Goal: Task Accomplishment & Management: Complete application form

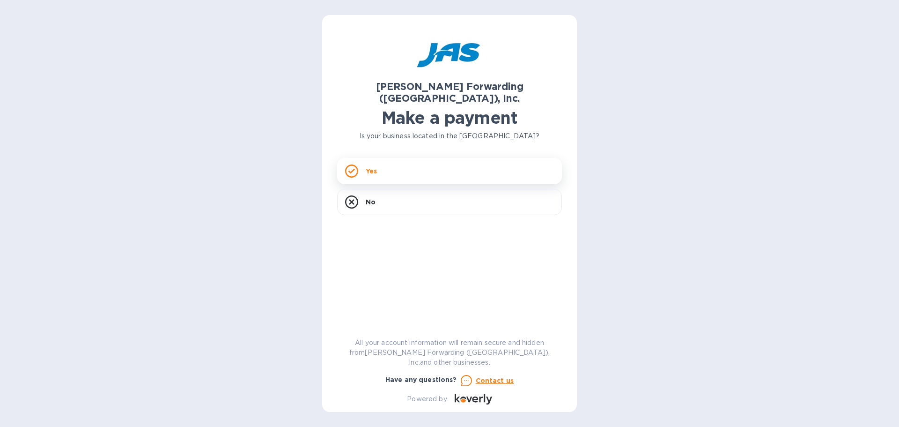
click at [377, 166] on p "Yes" at bounding box center [371, 170] width 11 height 9
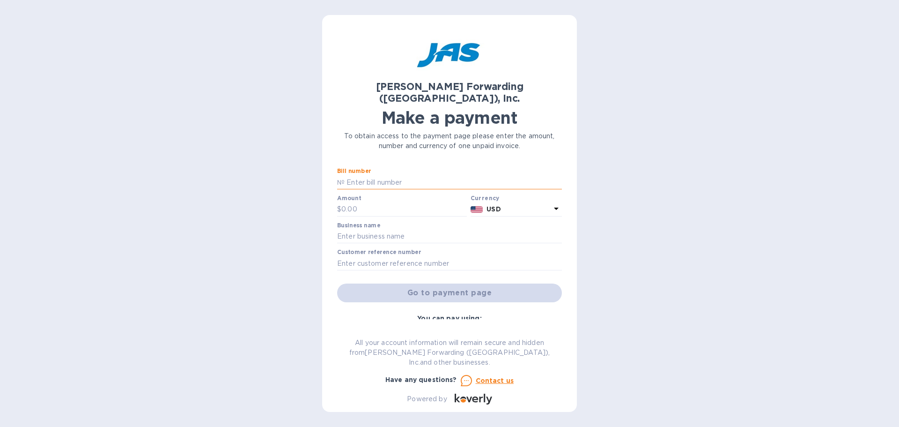
click at [377, 175] on input "text" at bounding box center [453, 182] width 217 height 14
type input "NYC503285393"
click at [338, 204] on p "$" at bounding box center [339, 209] width 4 height 10
click at [356, 202] on input "text" at bounding box center [404, 209] width 126 height 14
type input "17,755.71"
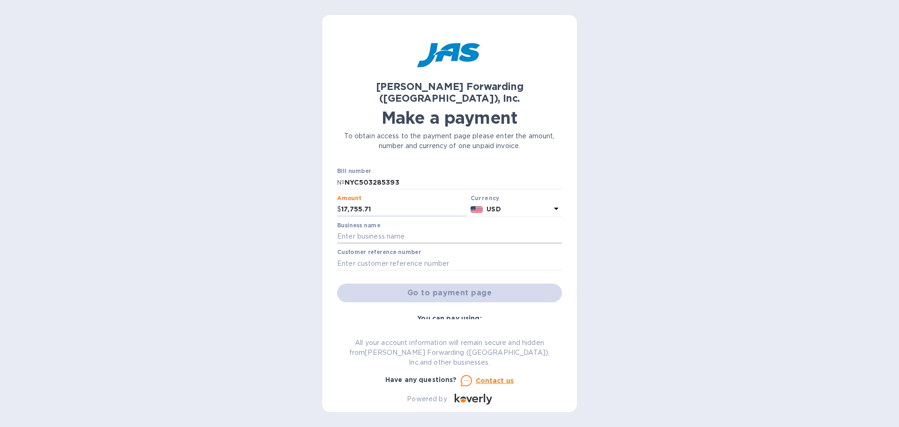
drag, startPoint x: 367, startPoint y: 224, endPoint x: 385, endPoint y: 225, distance: 18.3
click at [365, 229] on input "text" at bounding box center [449, 236] width 225 height 14
type input "Frontida Adare"
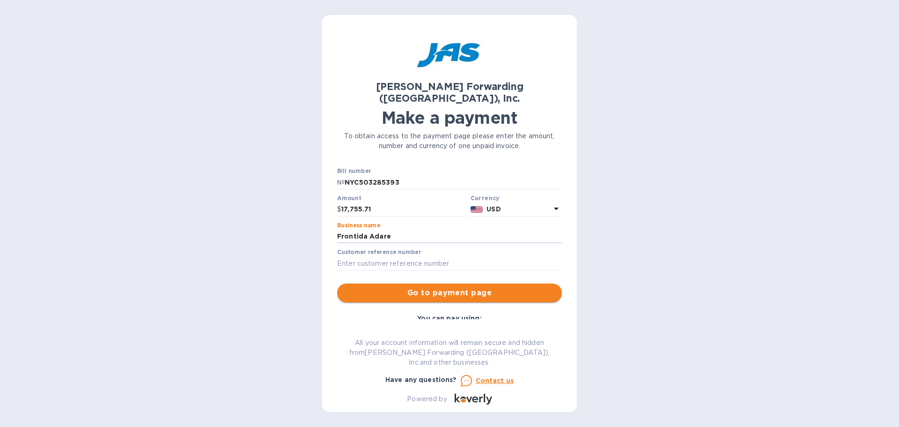
click at [444, 287] on span "Go to payment page" at bounding box center [450, 292] width 210 height 11
